Goal: Task Accomplishment & Management: Use online tool/utility

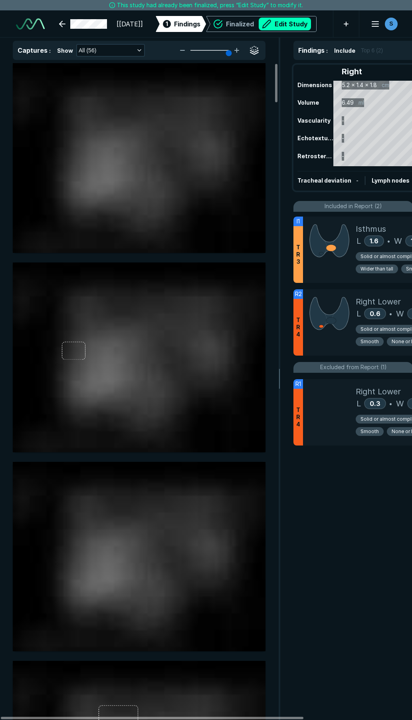
scroll to position [4081, 2882]
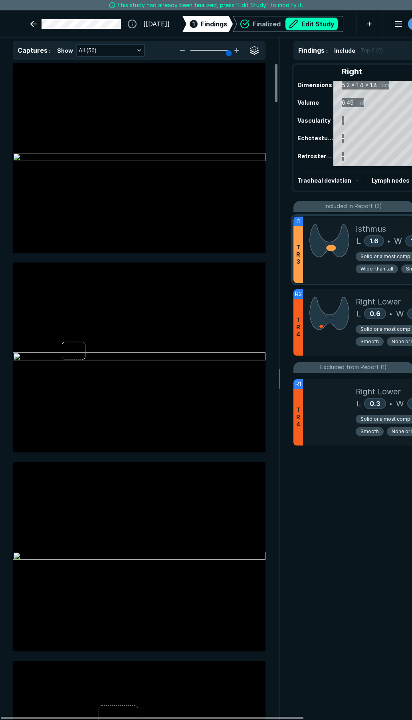
click at [326, 276] on div at bounding box center [329, 250] width 53 height 66
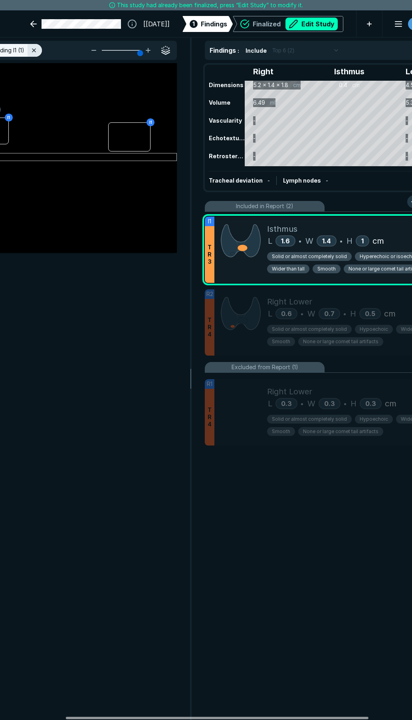
scroll to position [0, 90]
drag, startPoint x: 292, startPoint y: 717, endPoint x: 358, endPoint y: 715, distance: 66.0
click at [358, 717] on div at bounding box center [218, 718] width 303 height 2
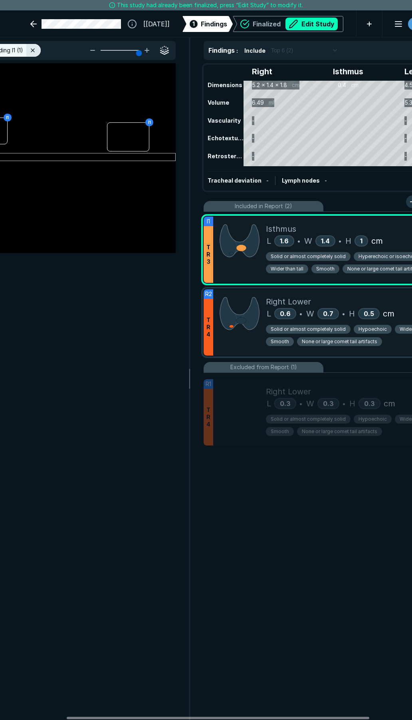
click at [241, 348] on div at bounding box center [239, 322] width 53 height 66
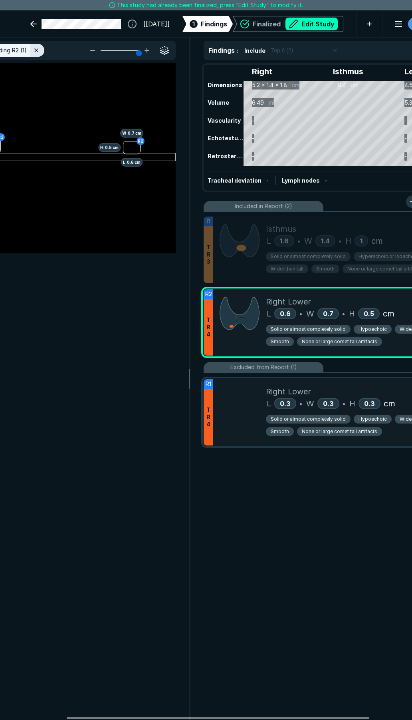
click at [247, 410] on div at bounding box center [239, 412] width 53 height 66
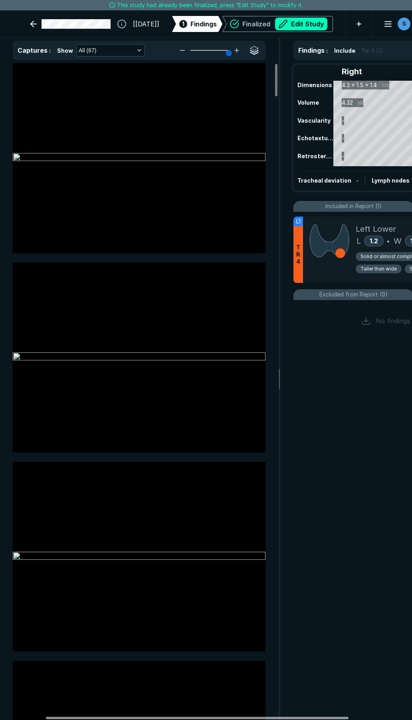
scroll to position [0, 62]
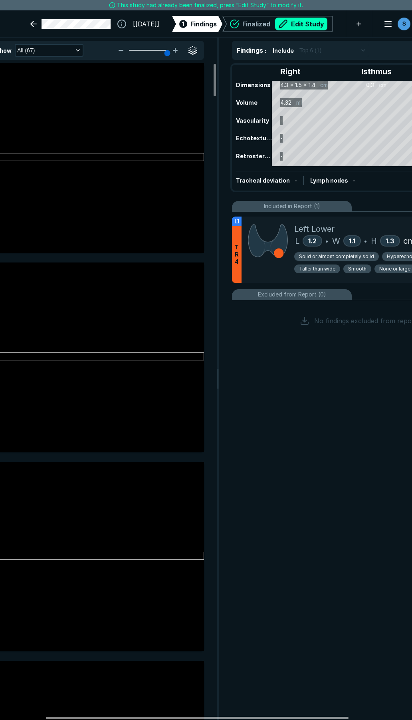
drag, startPoint x: 268, startPoint y: 718, endPoint x: 313, endPoint y: 712, distance: 45.5
click at [313, 717] on div at bounding box center [197, 718] width 303 height 2
click at [313, 713] on div "Findings : Include Top 6 (1) Right Isthmus Left Dimensions 4.3 x 1.5 x 1.4 cm 0…" at bounding box center [358, 379] width 278 height 682
click at [391, 258] on span "Hyperechoic or isoechoic" at bounding box center [417, 256] width 60 height 7
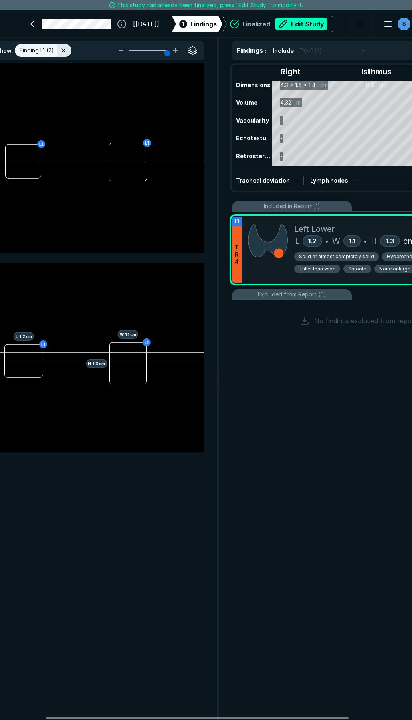
scroll to position [3895, 2152]
click at [390, 255] on span "Hyperechoic or isoechoic" at bounding box center [417, 256] width 60 height 7
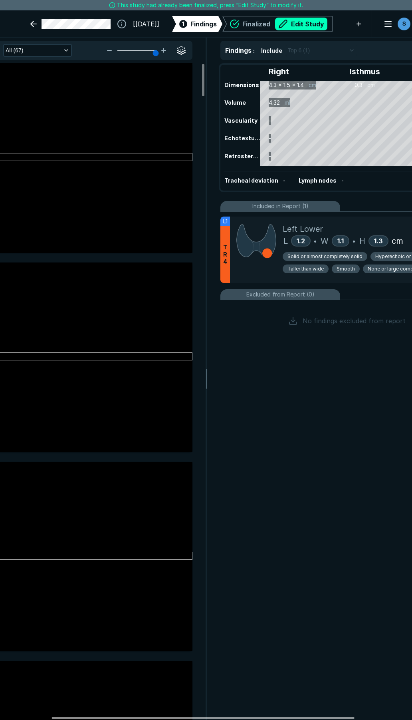
scroll to position [0, 91]
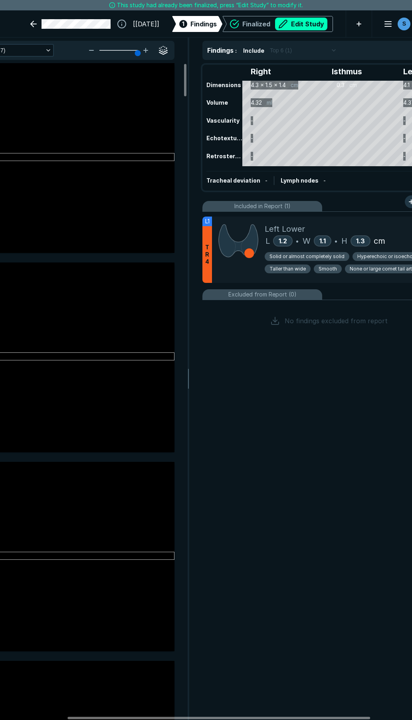
drag, startPoint x: 320, startPoint y: 716, endPoint x: 334, endPoint y: 682, distance: 36.2
click at [342, 717] on div at bounding box center [219, 718] width 303 height 2
click at [301, 22] on button "Edit Study" at bounding box center [301, 24] width 52 height 13
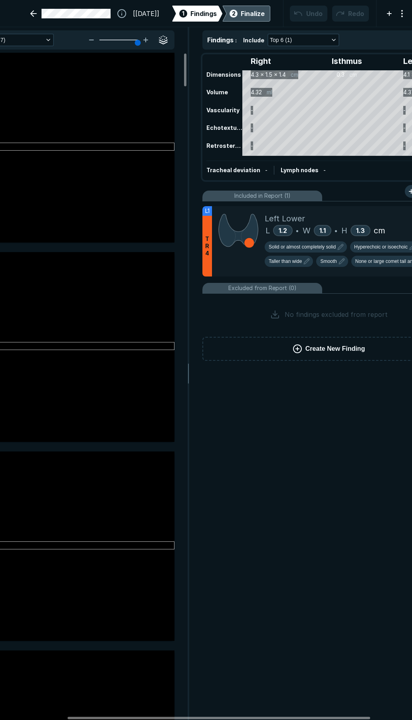
scroll to position [4127, 2882]
click at [366, 251] on button "Hyperechoic or isoechoic" at bounding box center [384, 246] width 69 height 11
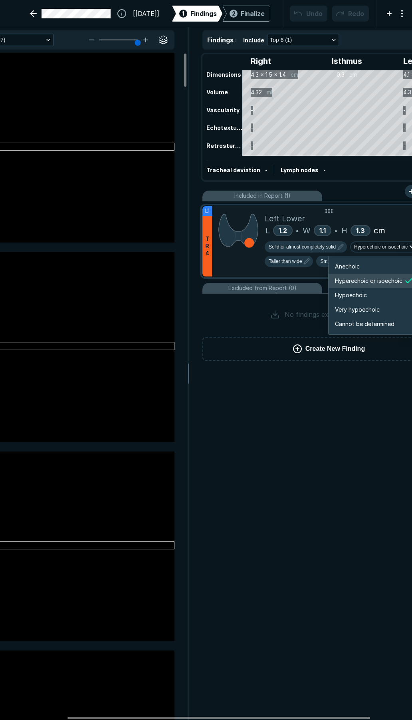
scroll to position [1333, 1432]
click at [351, 280] on span "Hyperechoic or isoechoic" at bounding box center [369, 280] width 68 height 9
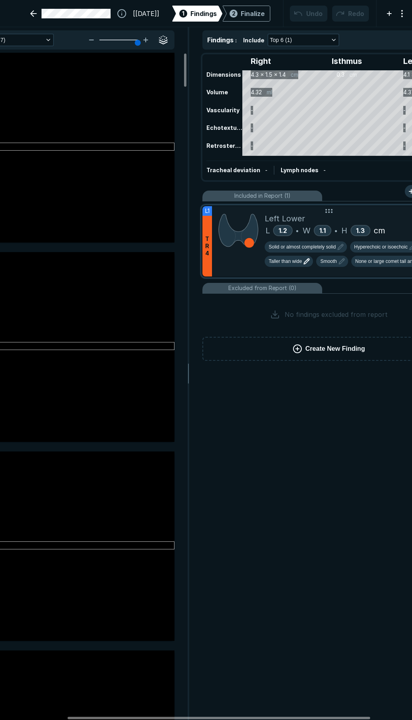
click at [290, 262] on span "Taller than wide" at bounding box center [285, 261] width 33 height 7
click at [288, 280] on span "Wider than tall" at bounding box center [291, 280] width 39 height 9
click at [253, 273] on div at bounding box center [238, 241] width 53 height 70
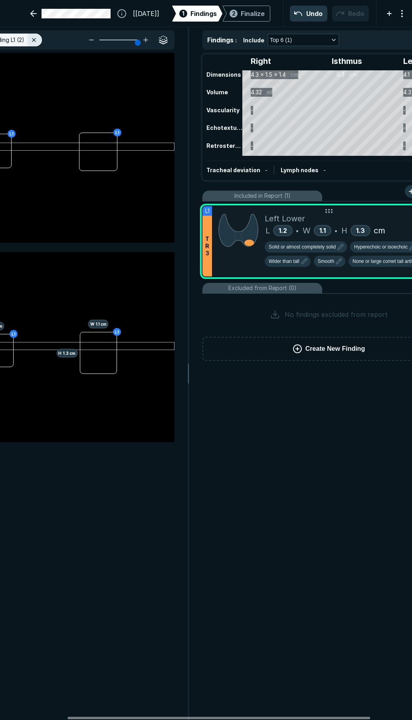
scroll to position [3942, 2152]
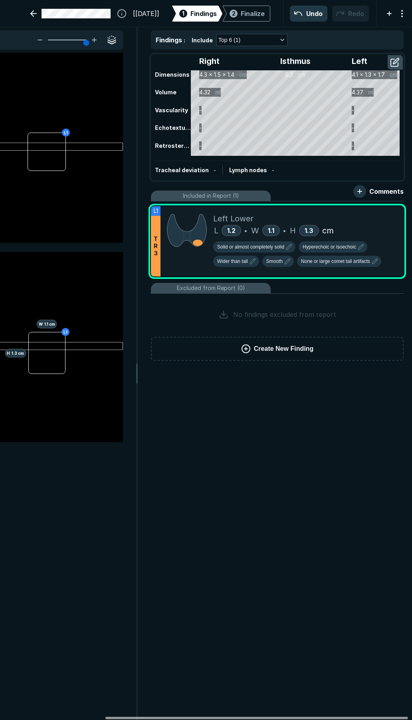
drag, startPoint x: 257, startPoint y: 717, endPoint x: 298, endPoint y: 715, distance: 40.8
click at [296, 717] on div at bounding box center [256, 718] width 303 height 2
click at [380, 215] on icon at bounding box center [381, 213] width 6 height 6
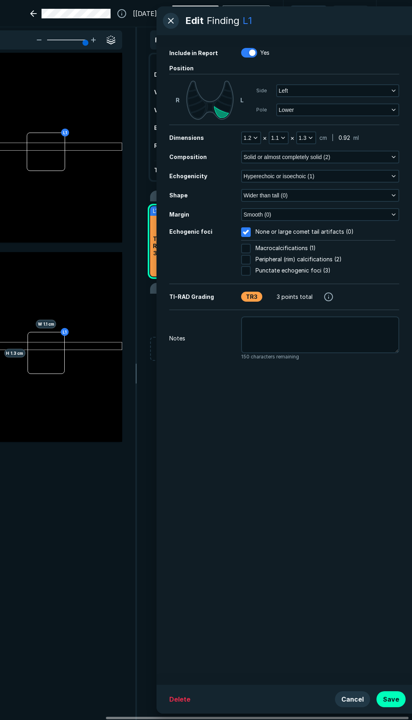
click at [171, 20] on button "button" at bounding box center [171, 21] width 16 height 16
